Goal: Task Accomplishment & Management: Use online tool/utility

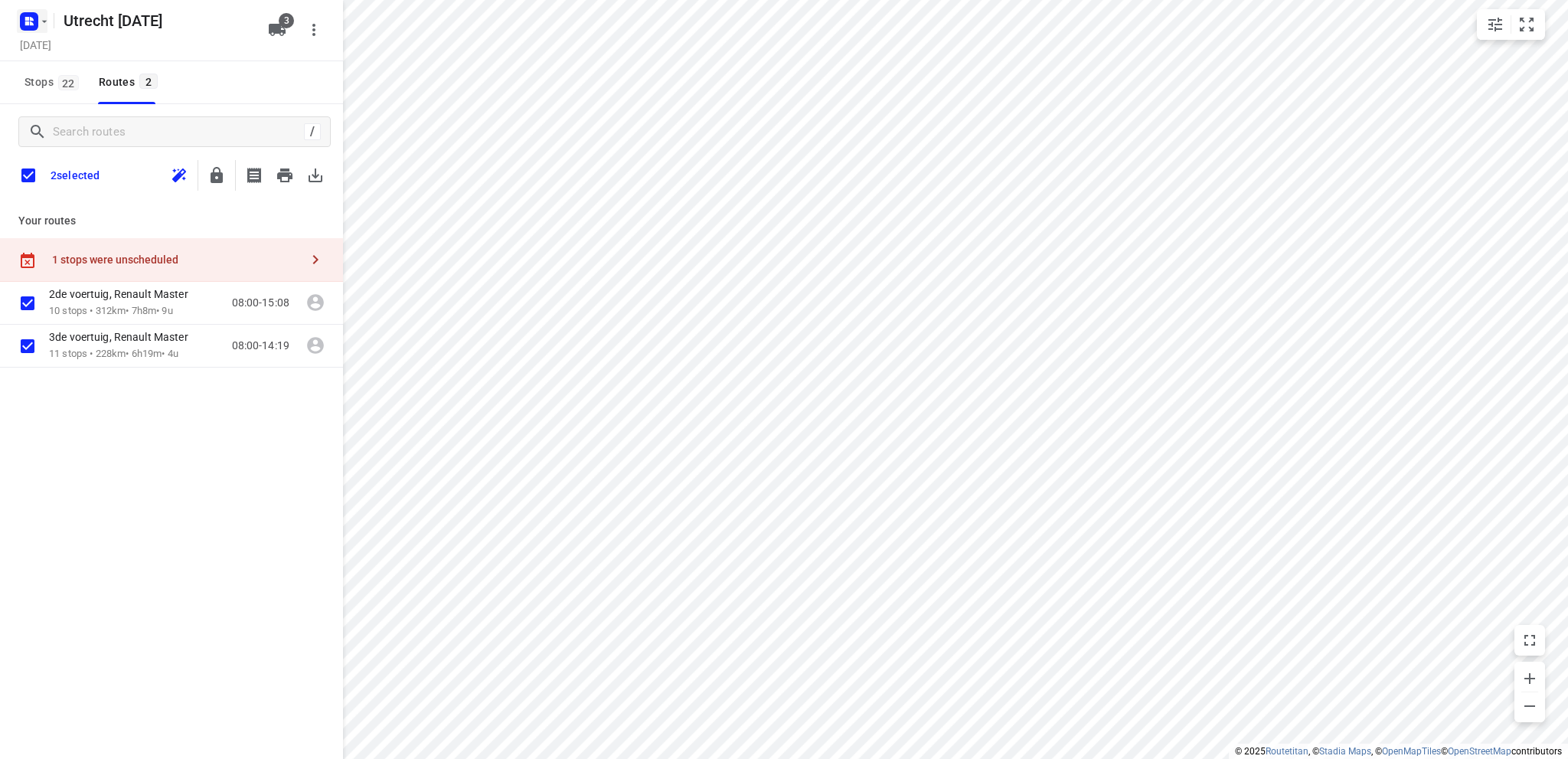
click at [30, 19] on icon "button" at bounding box center [31, 19] width 4 height 4
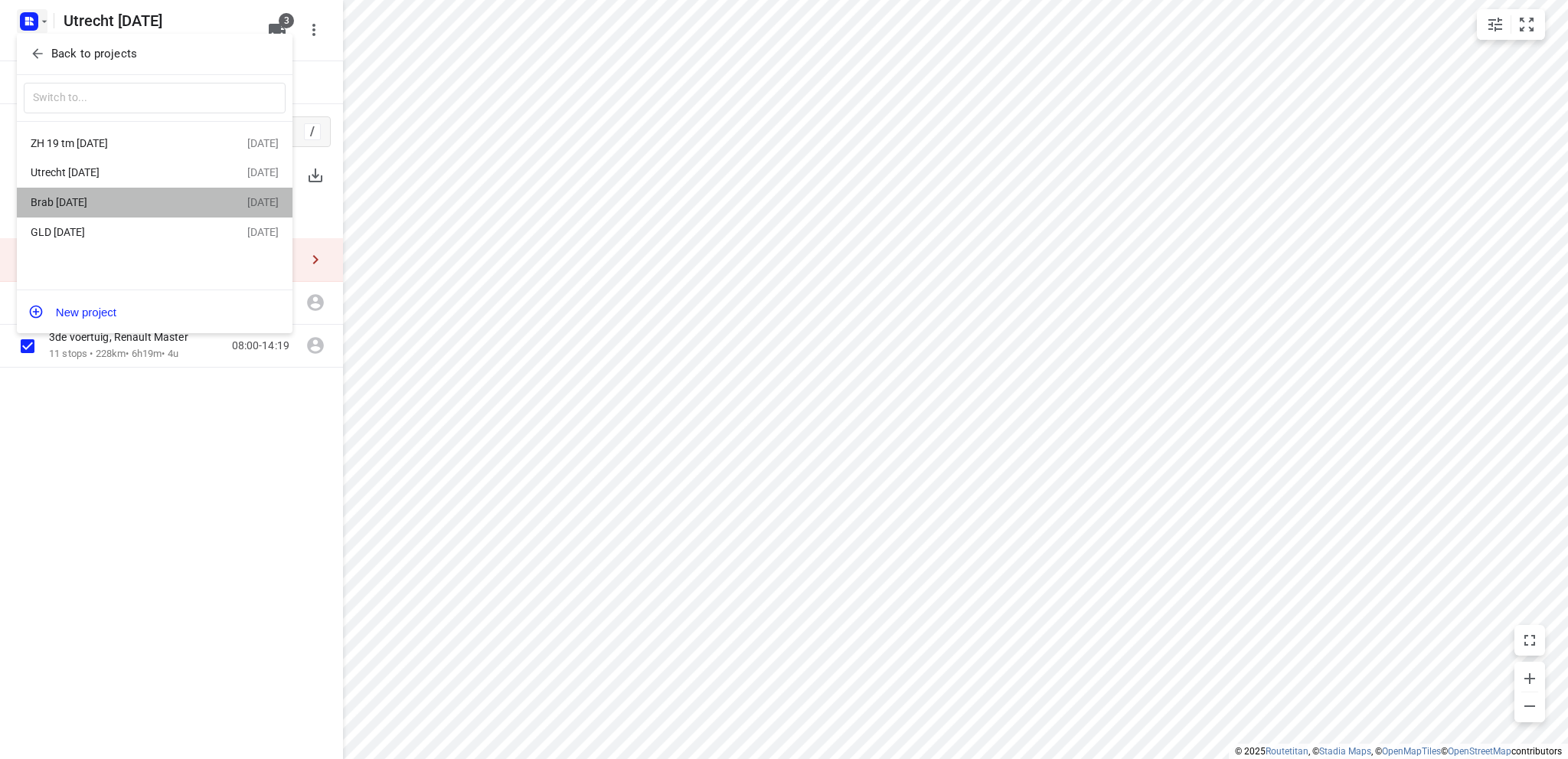
click at [72, 196] on div "Brab [DATE]" at bounding box center [139, 202] width 216 height 19
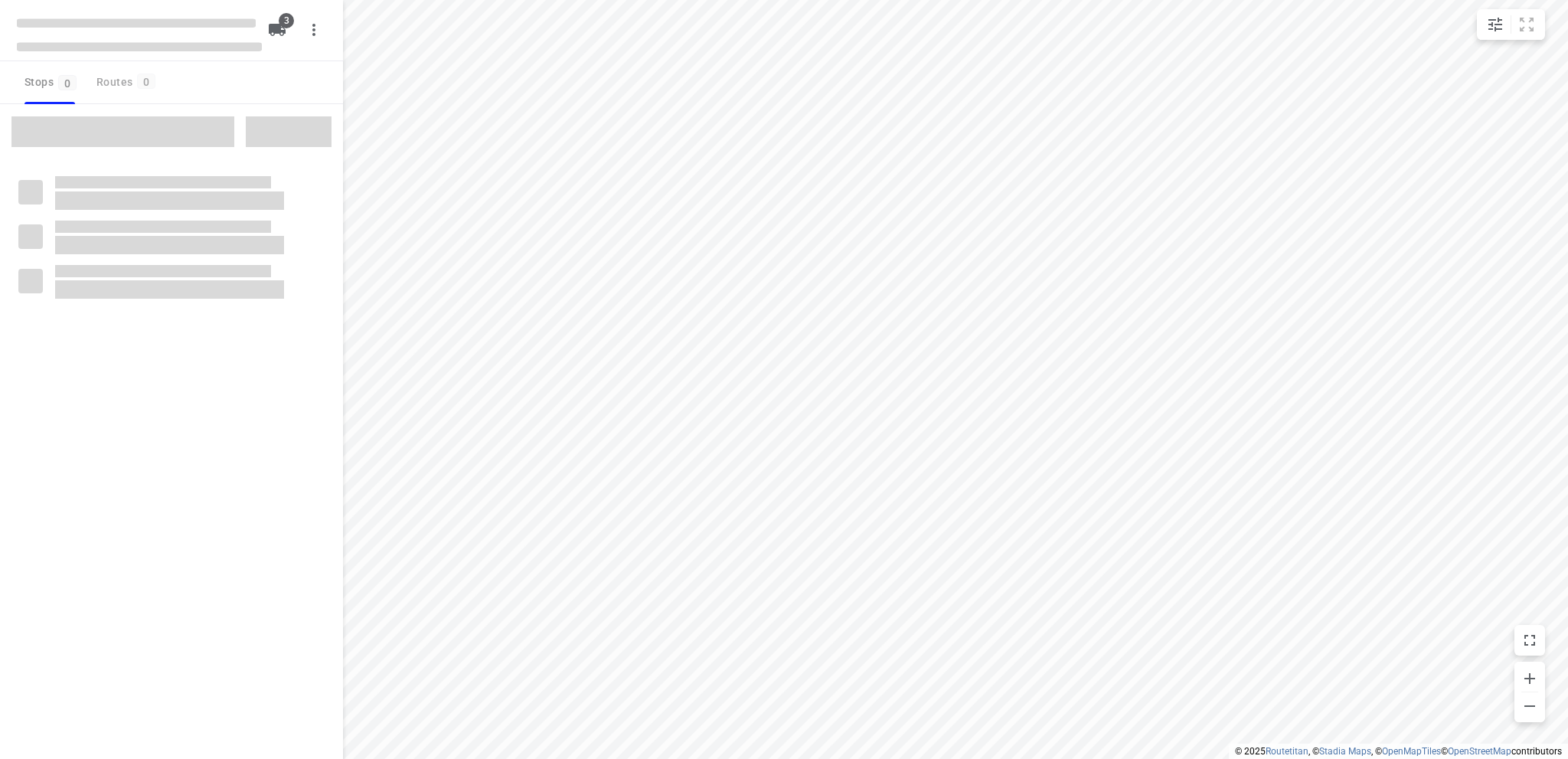
type input "distance"
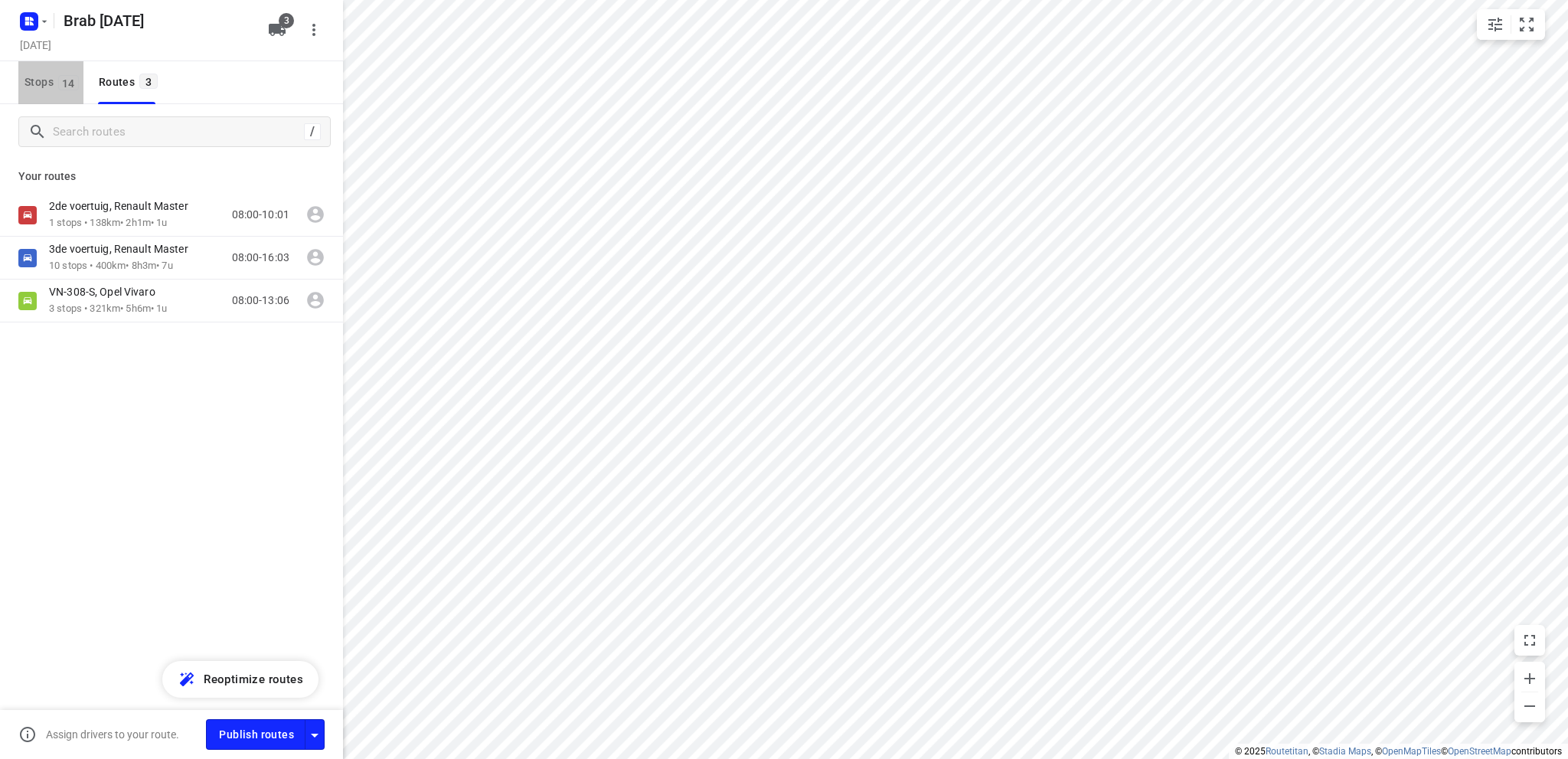
click at [35, 82] on span "Stops 14" at bounding box center [54, 82] width 59 height 19
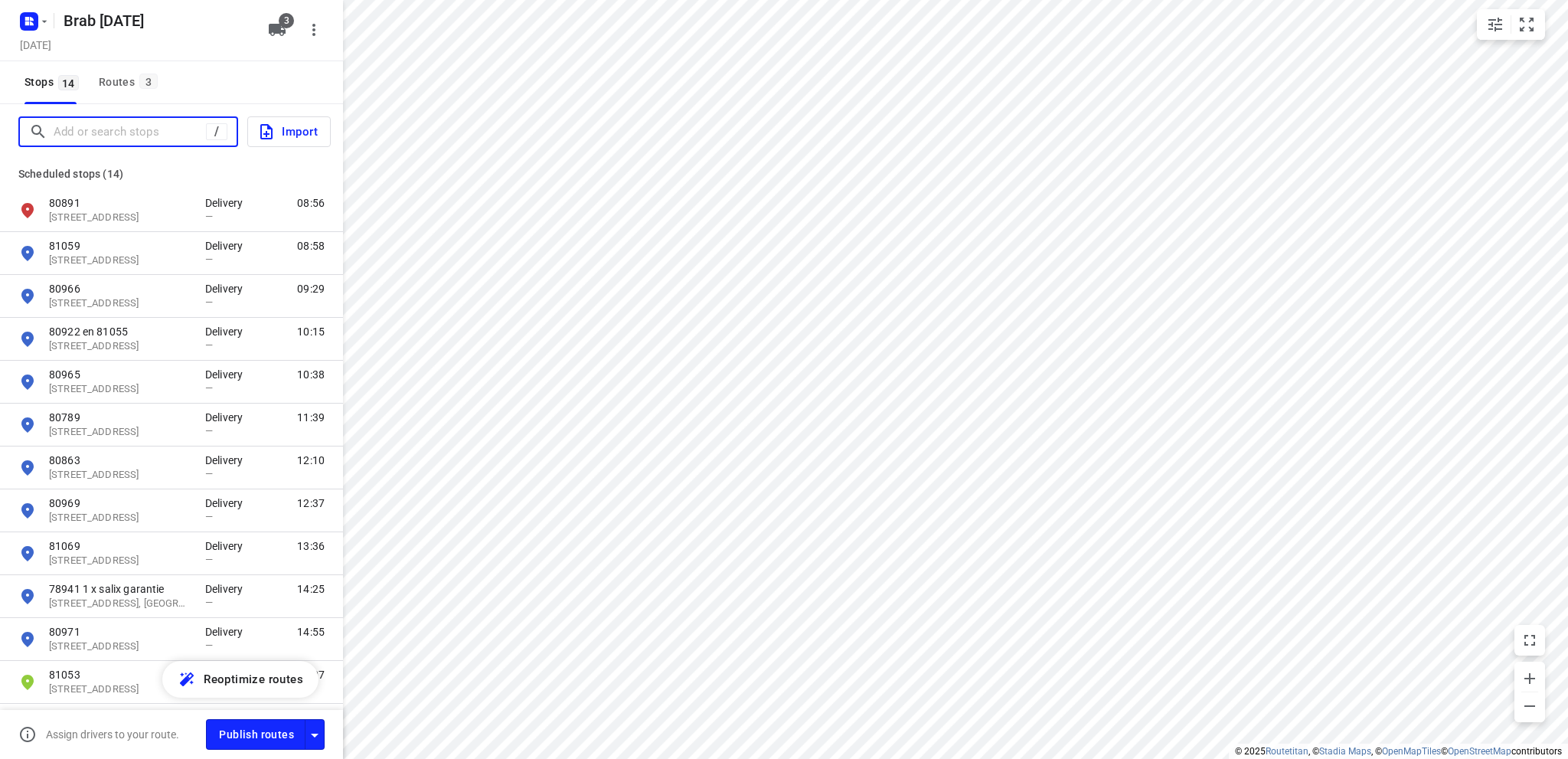
click at [121, 131] on input "Add or search stops" at bounding box center [130, 132] width 153 height 24
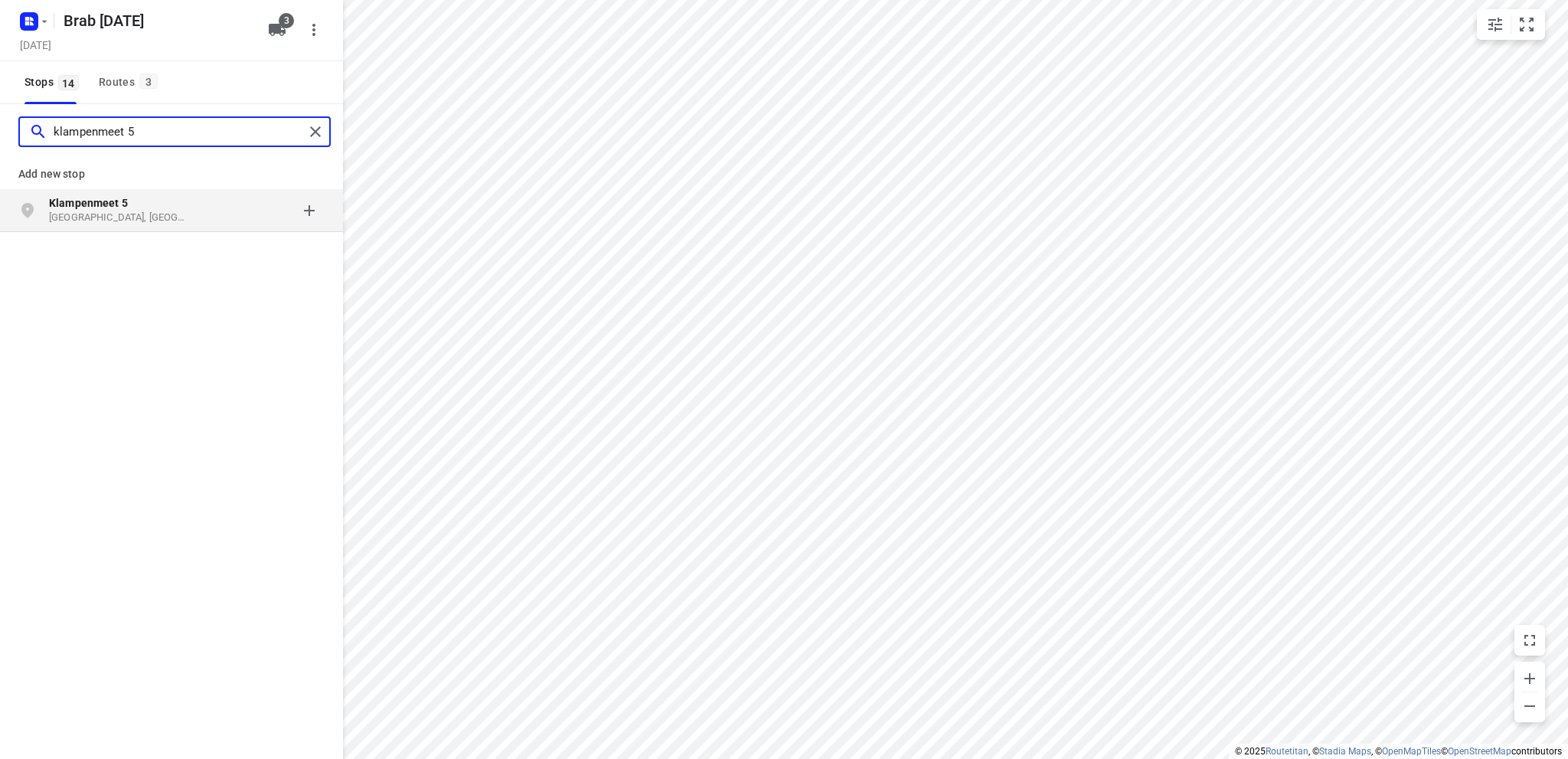
type input "klampenmeet 5"
click at [118, 219] on p "[GEOGRAPHIC_DATA], [GEOGRAPHIC_DATA]" at bounding box center [119, 218] width 141 height 15
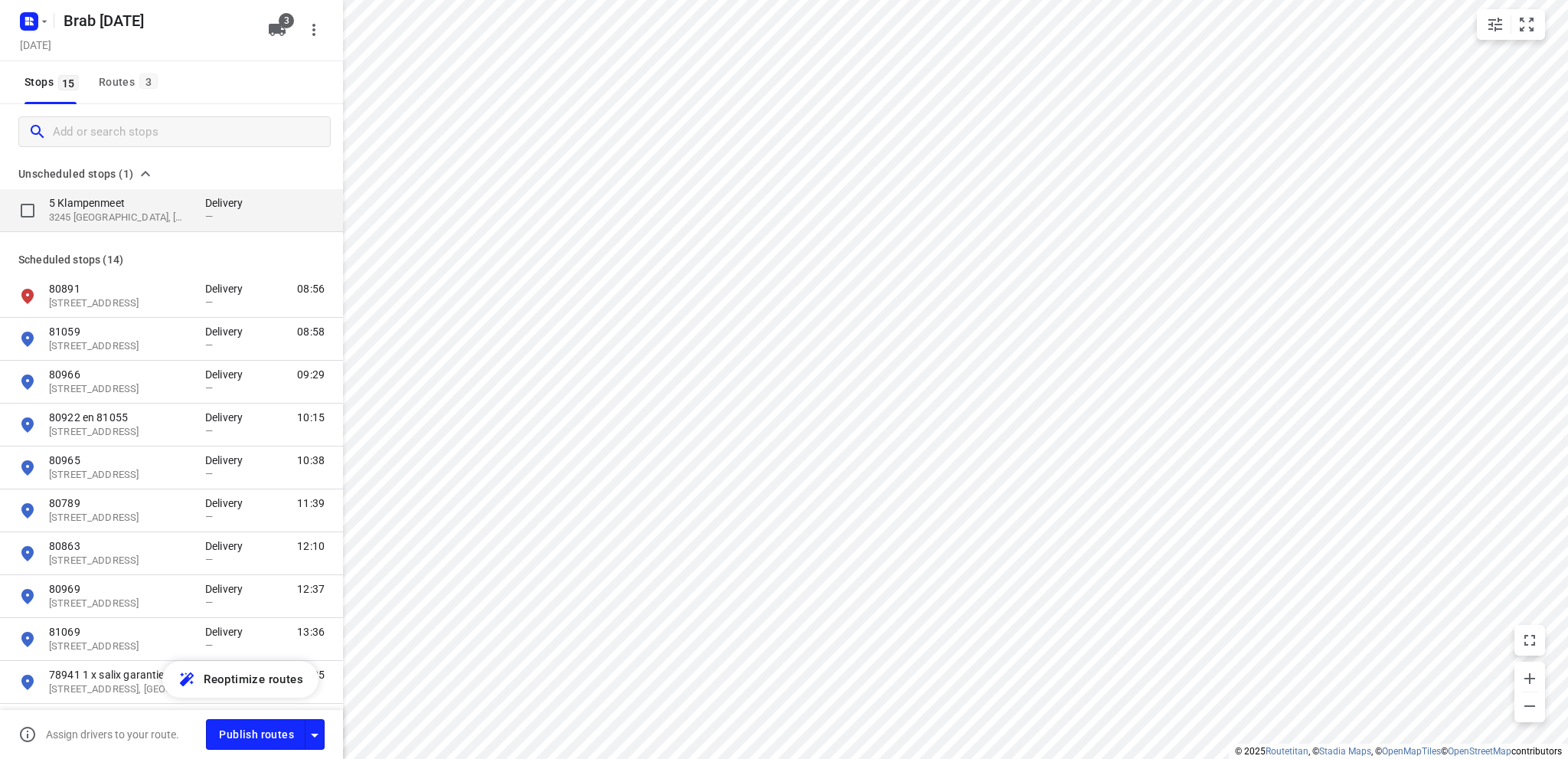
click at [121, 208] on p "5 Klampenmeet" at bounding box center [119, 203] width 141 height 16
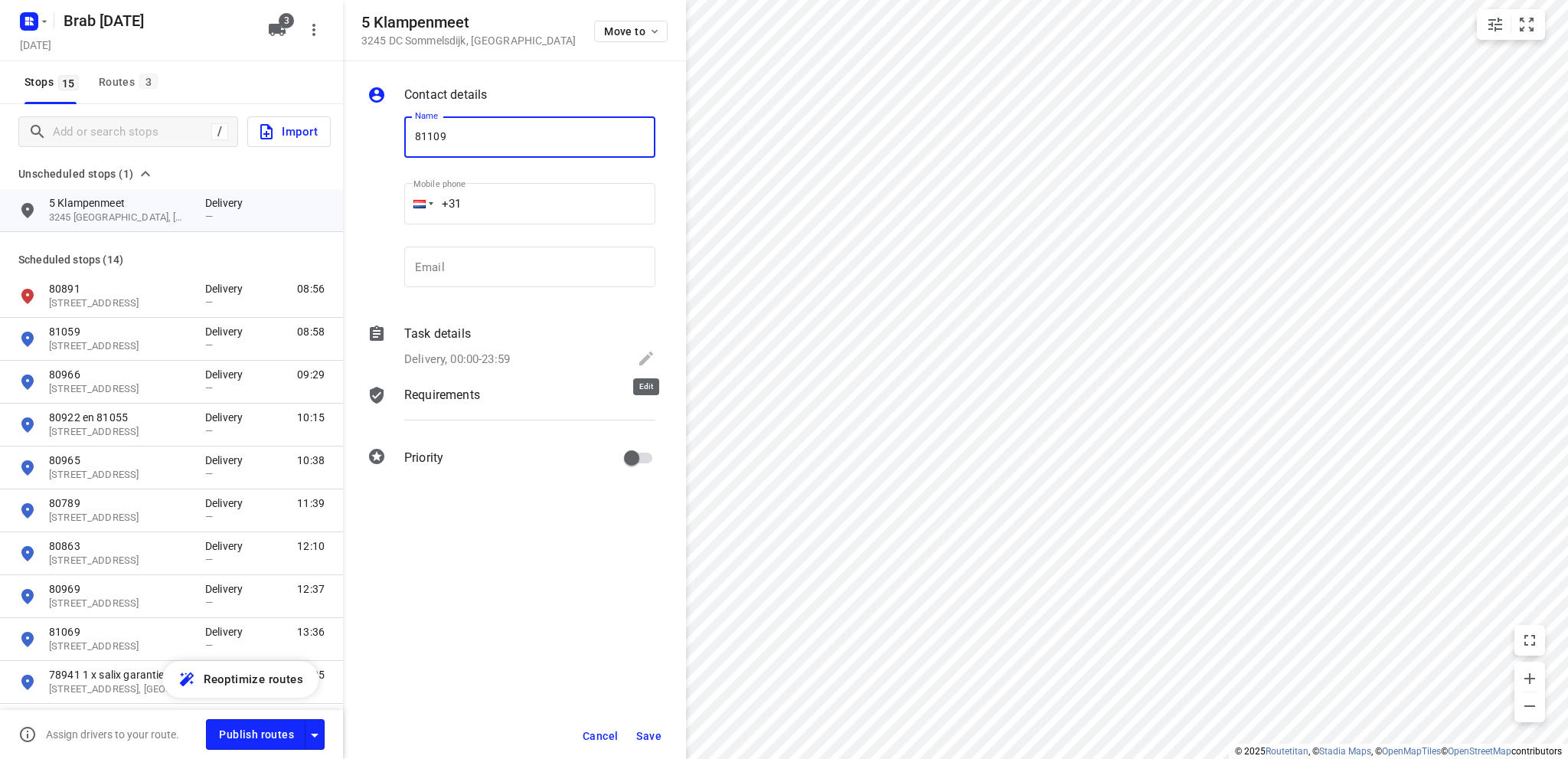
type input "81109"
click at [649, 359] on icon at bounding box center [647, 359] width 19 height 19
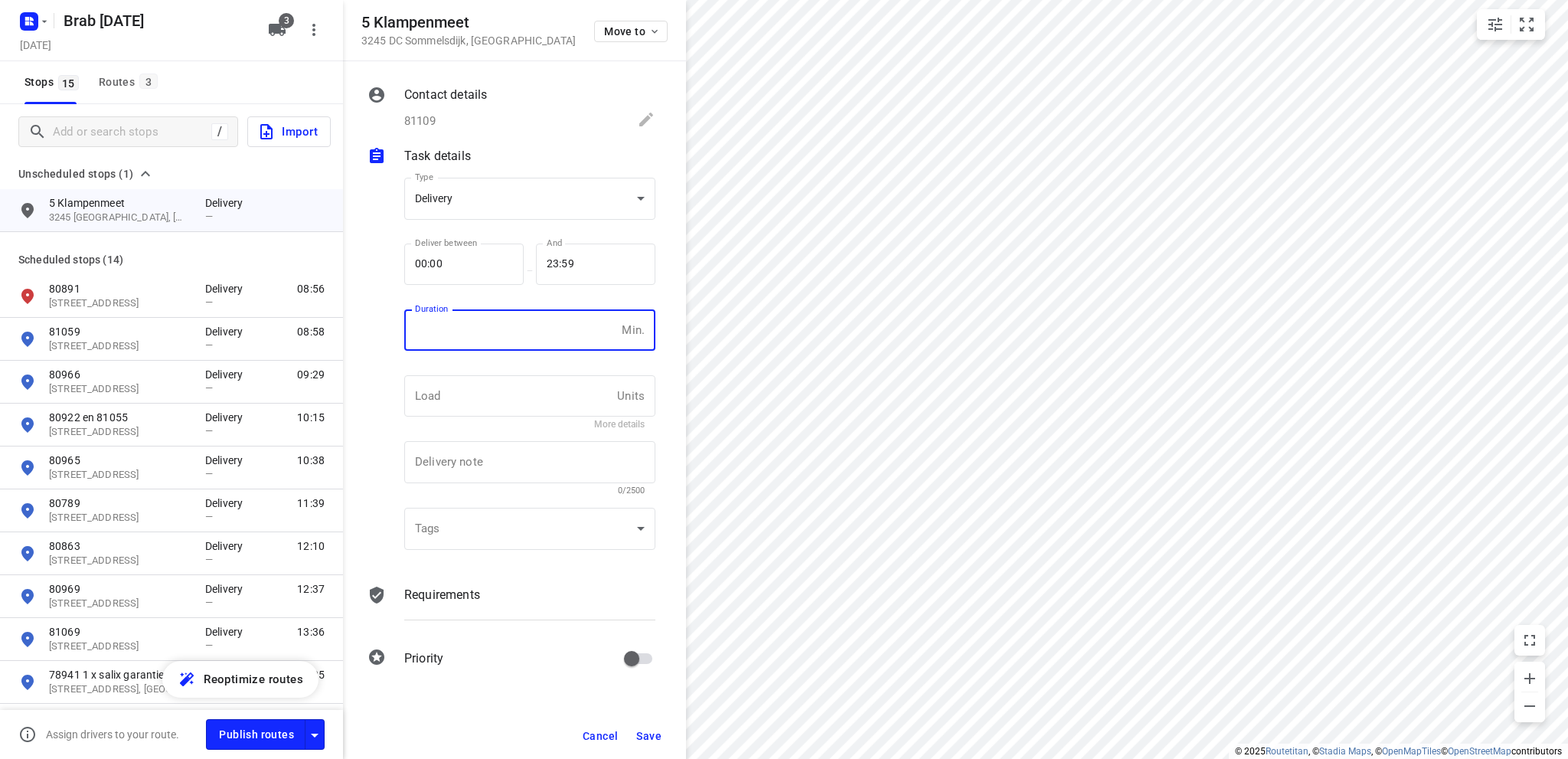
click at [499, 337] on input "number" at bounding box center [510, 329] width 212 height 41
type input "10"
click at [642, 730] on span "Save" at bounding box center [649, 736] width 25 height 12
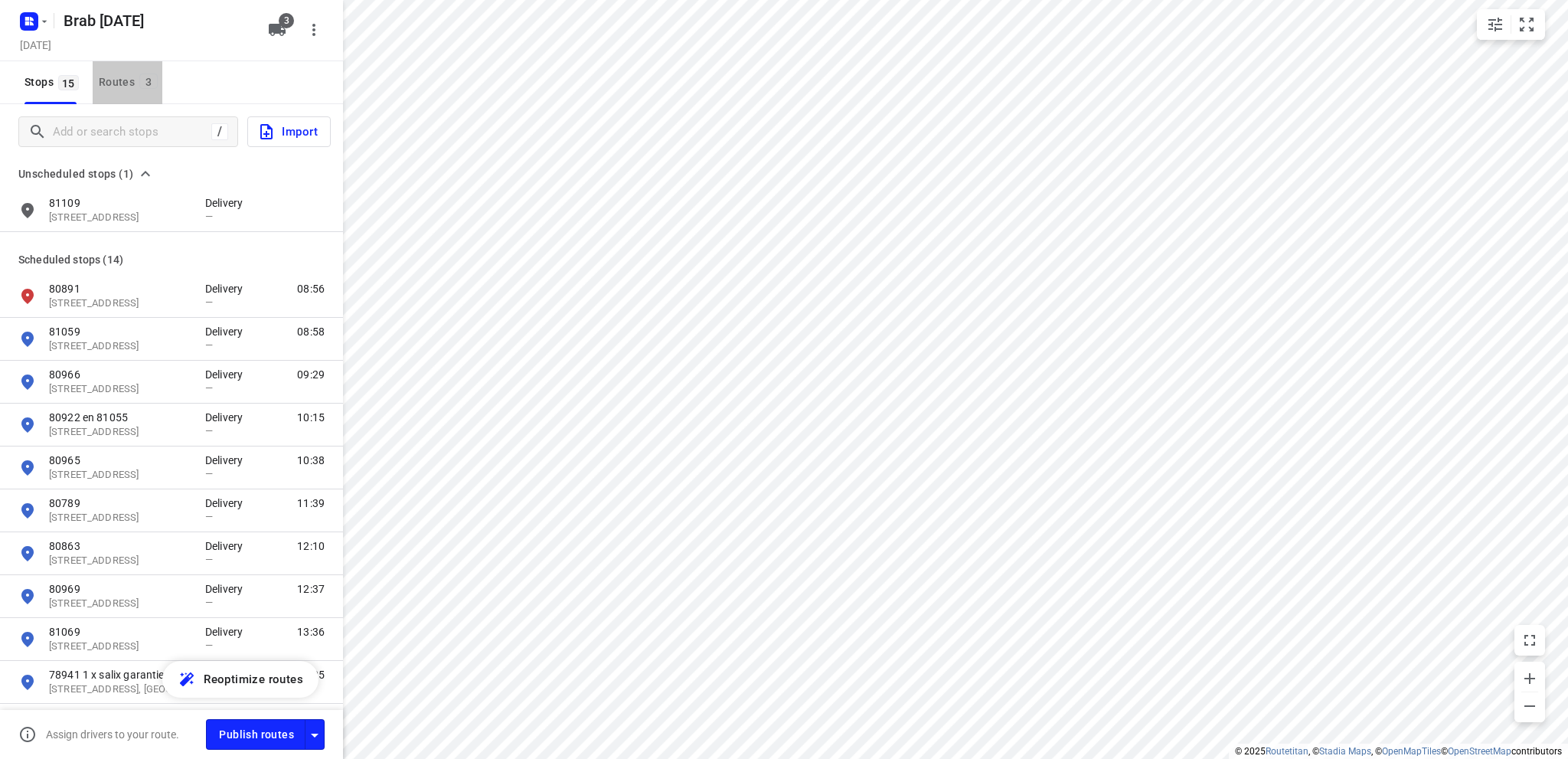
click at [125, 79] on div "Routes 3" at bounding box center [131, 82] width 64 height 19
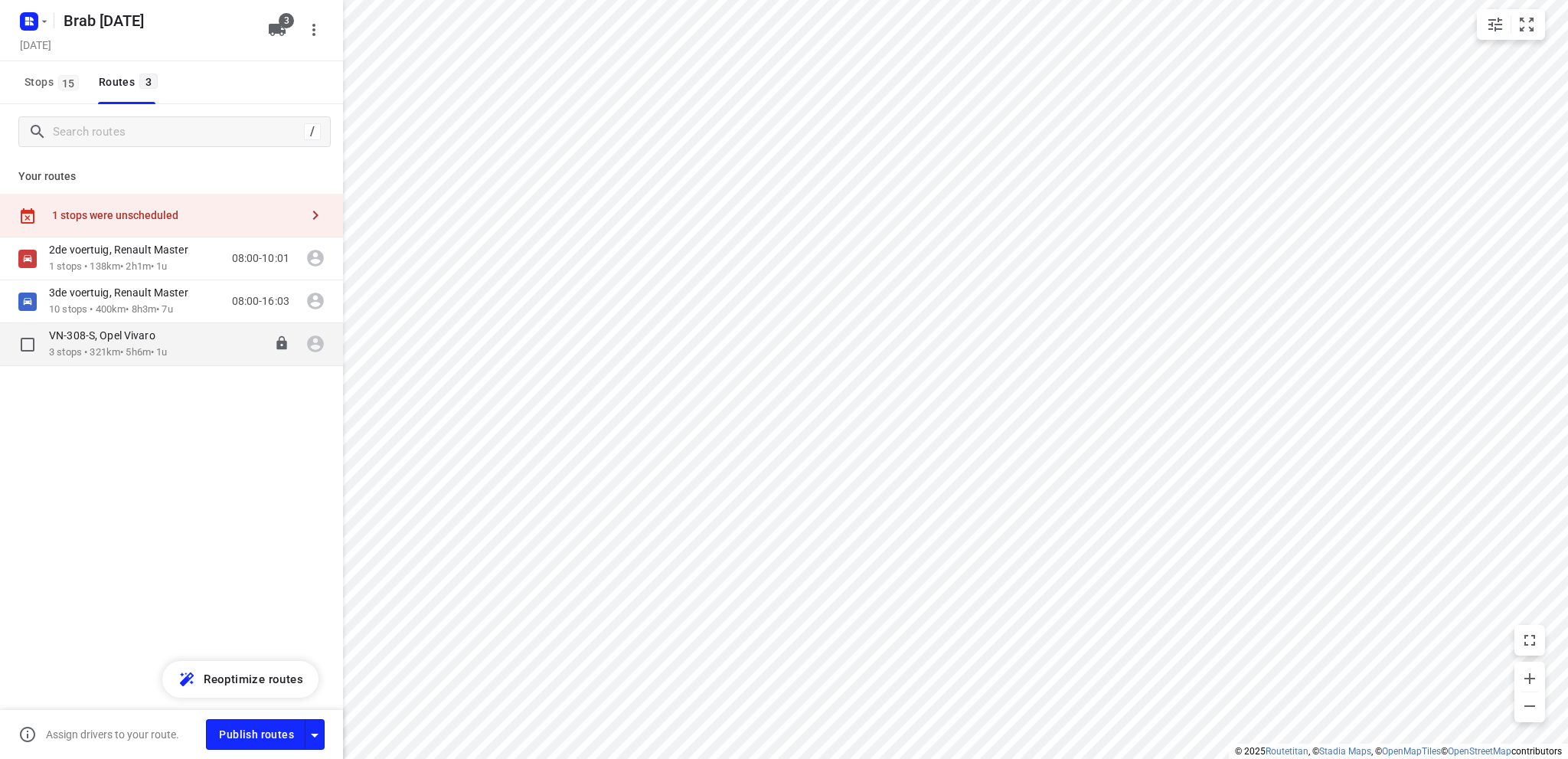
click at [137, 345] on div "VN-308-S, Opel Vivaro" at bounding box center [110, 337] width 121 height 17
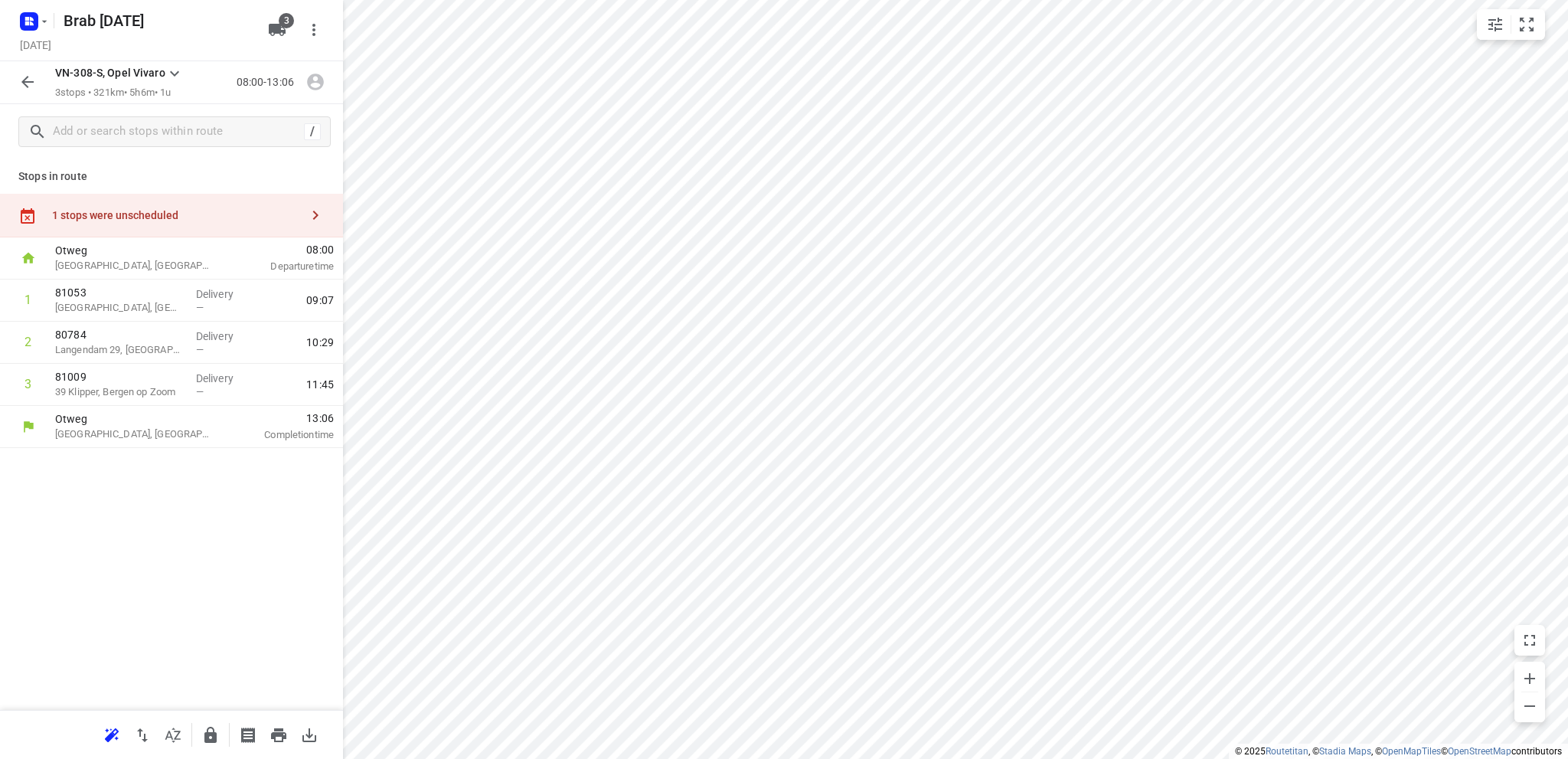
click at [107, 210] on div "1 stops were unscheduled" at bounding box center [176, 216] width 248 height 12
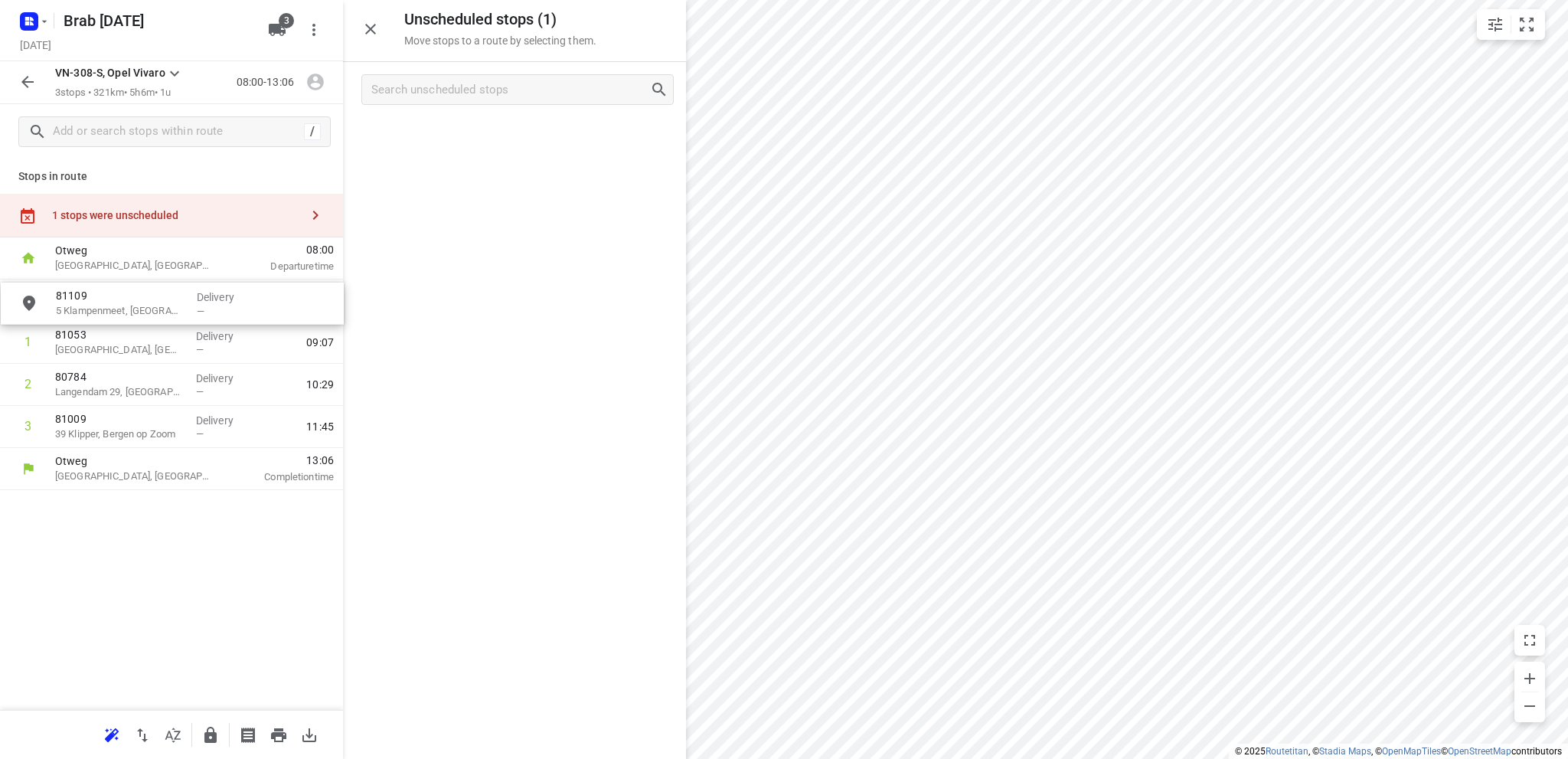
drag, startPoint x: 479, startPoint y: 139, endPoint x: 118, endPoint y: 309, distance: 399.0
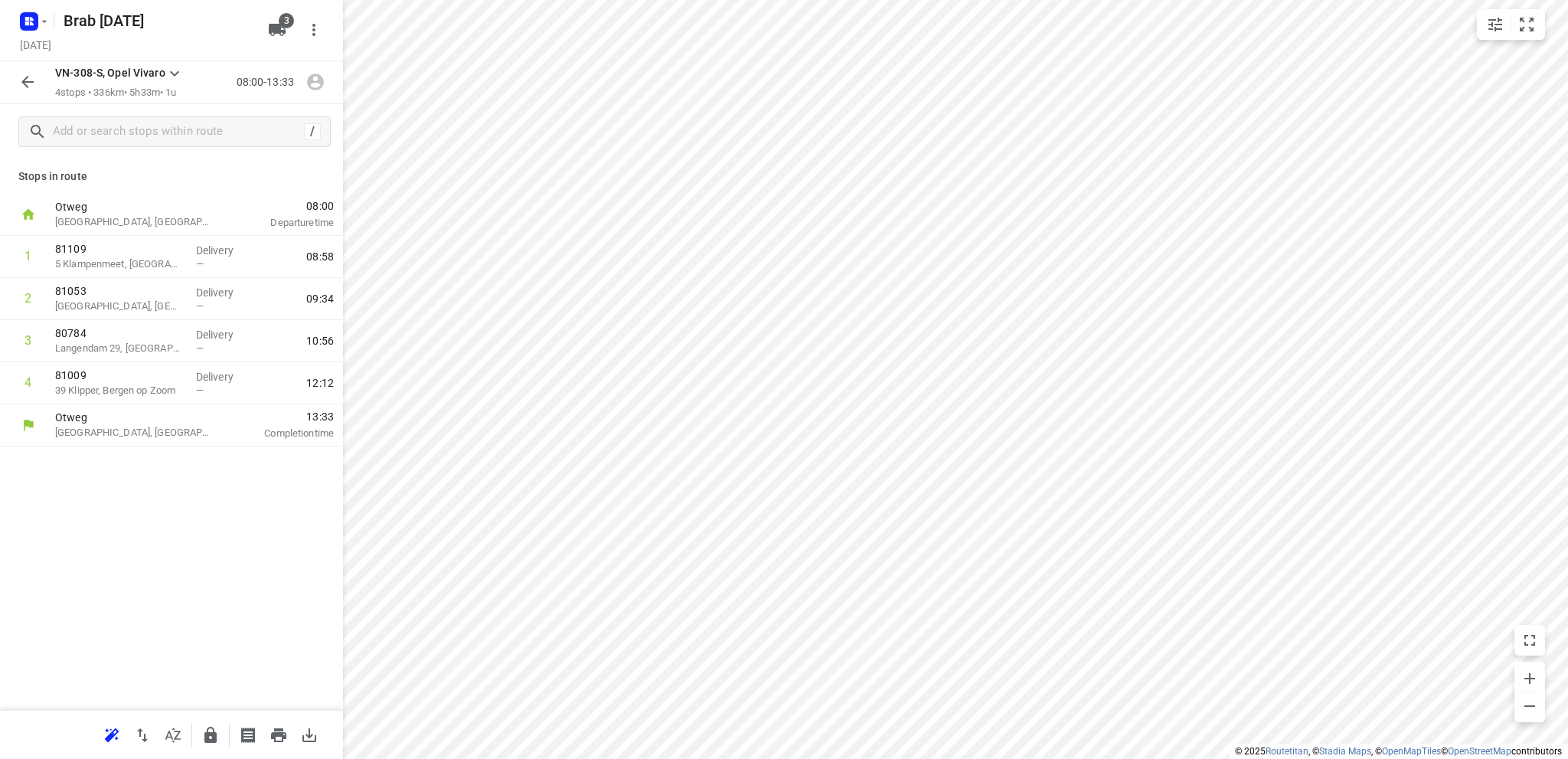
click at [30, 76] on icon "button" at bounding box center [28, 82] width 19 height 19
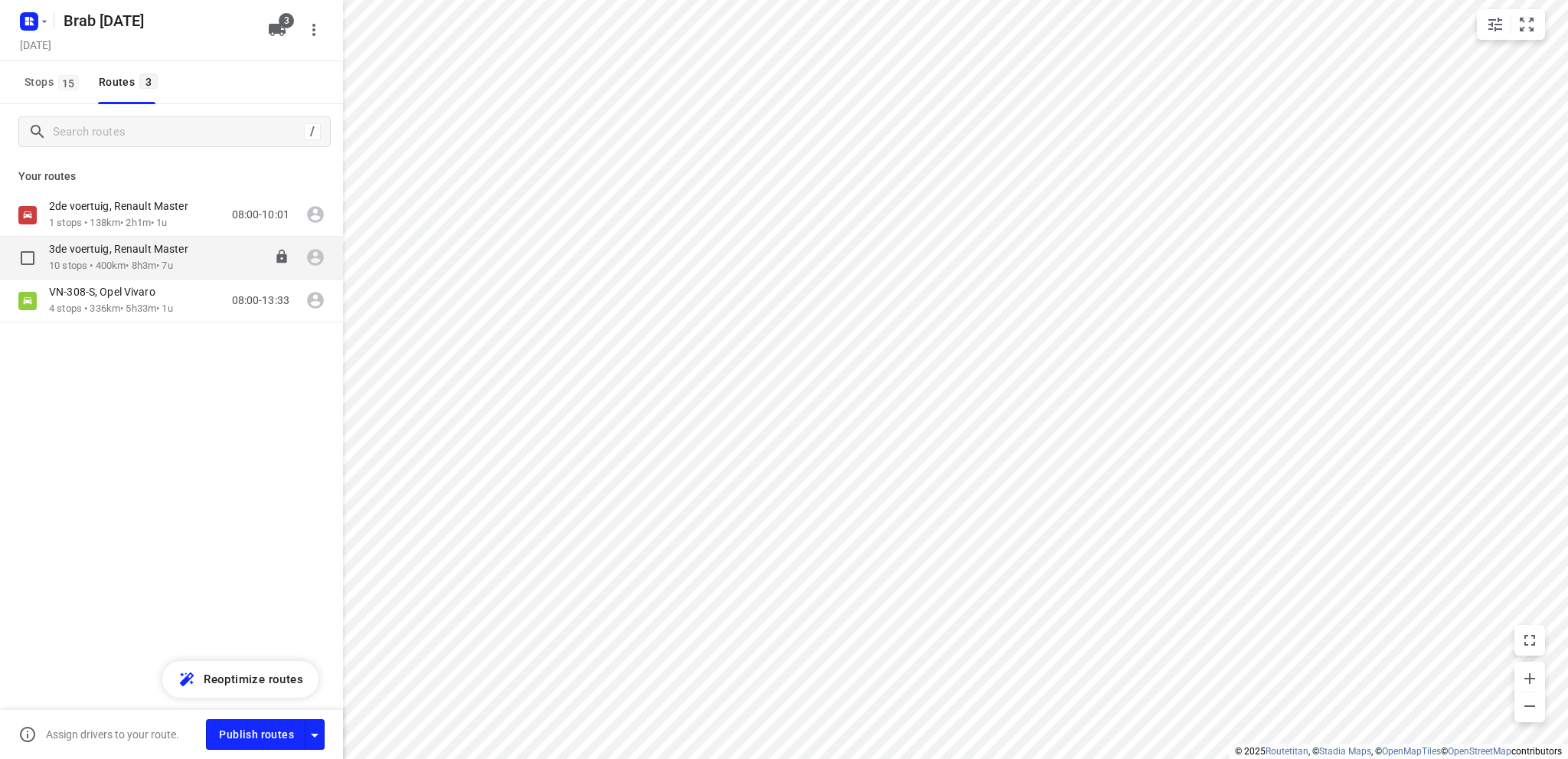
click at [110, 257] on div "3de voertuig, Renault Master" at bounding box center [126, 251] width 155 height 17
